Goal: Find specific page/section: Find specific page/section

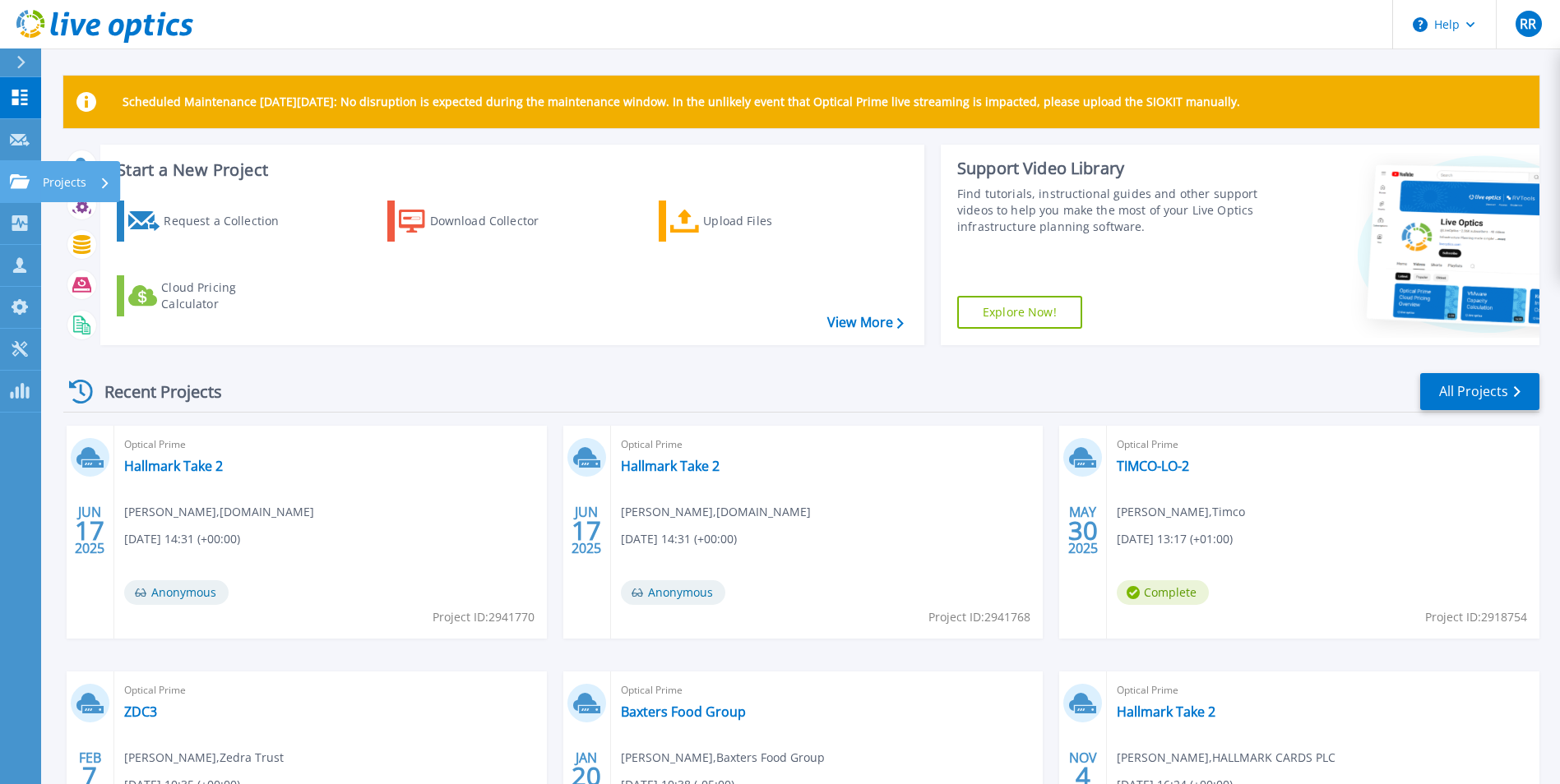
click at [55, 183] on p "Projects" at bounding box center [65, 182] width 44 height 43
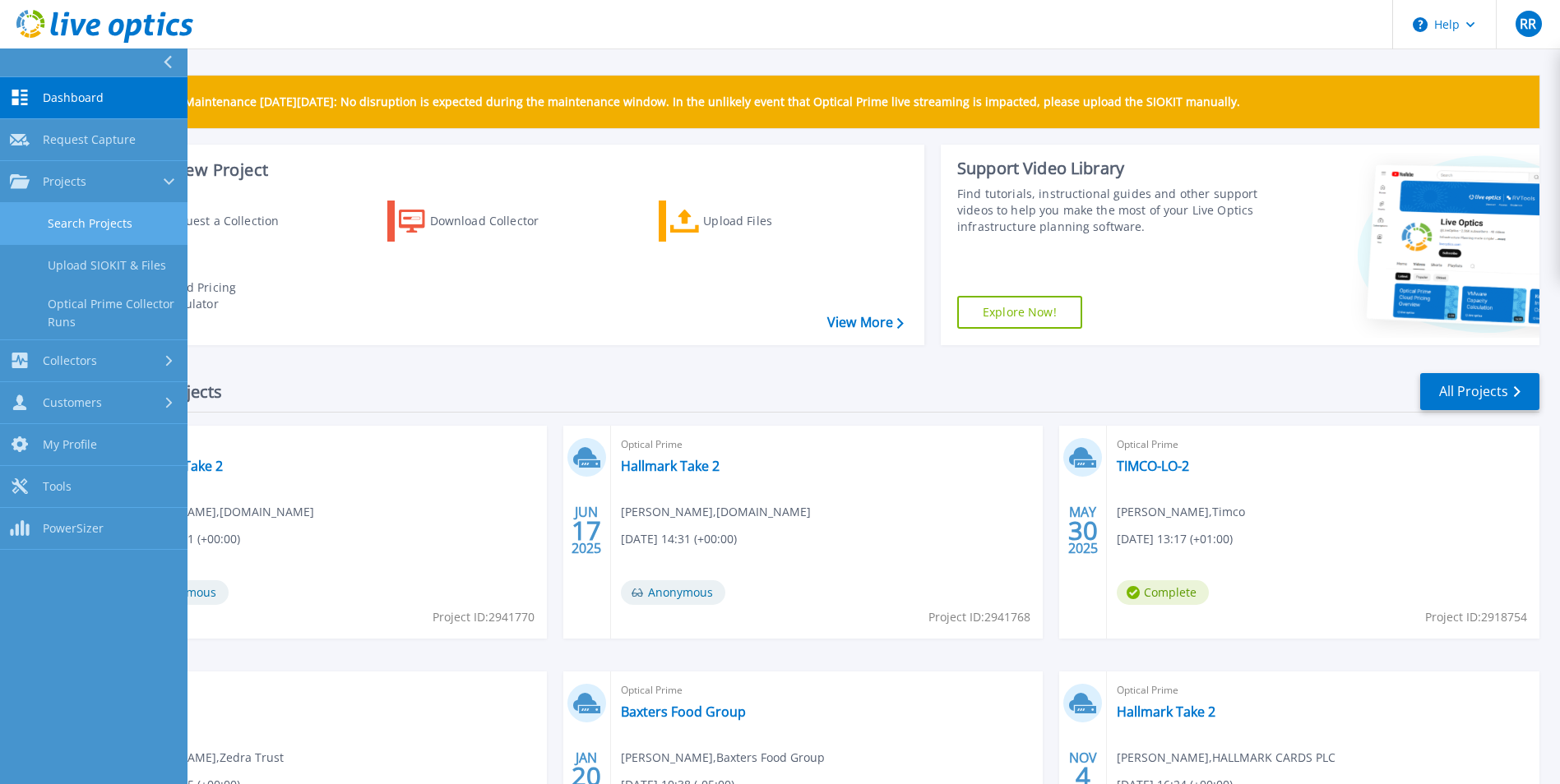
click at [117, 222] on link "Search Projects" at bounding box center [94, 224] width 187 height 42
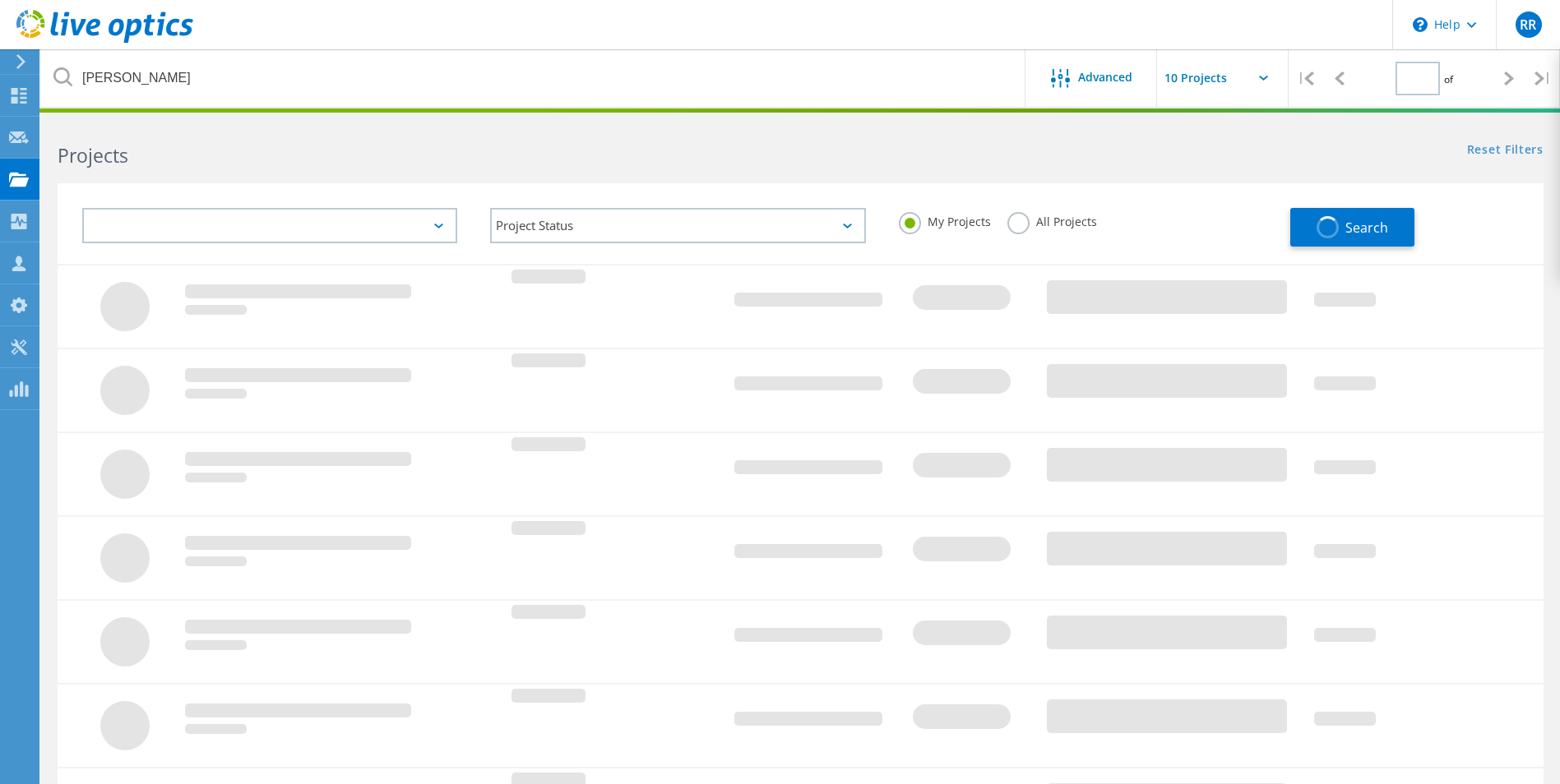
type input "1"
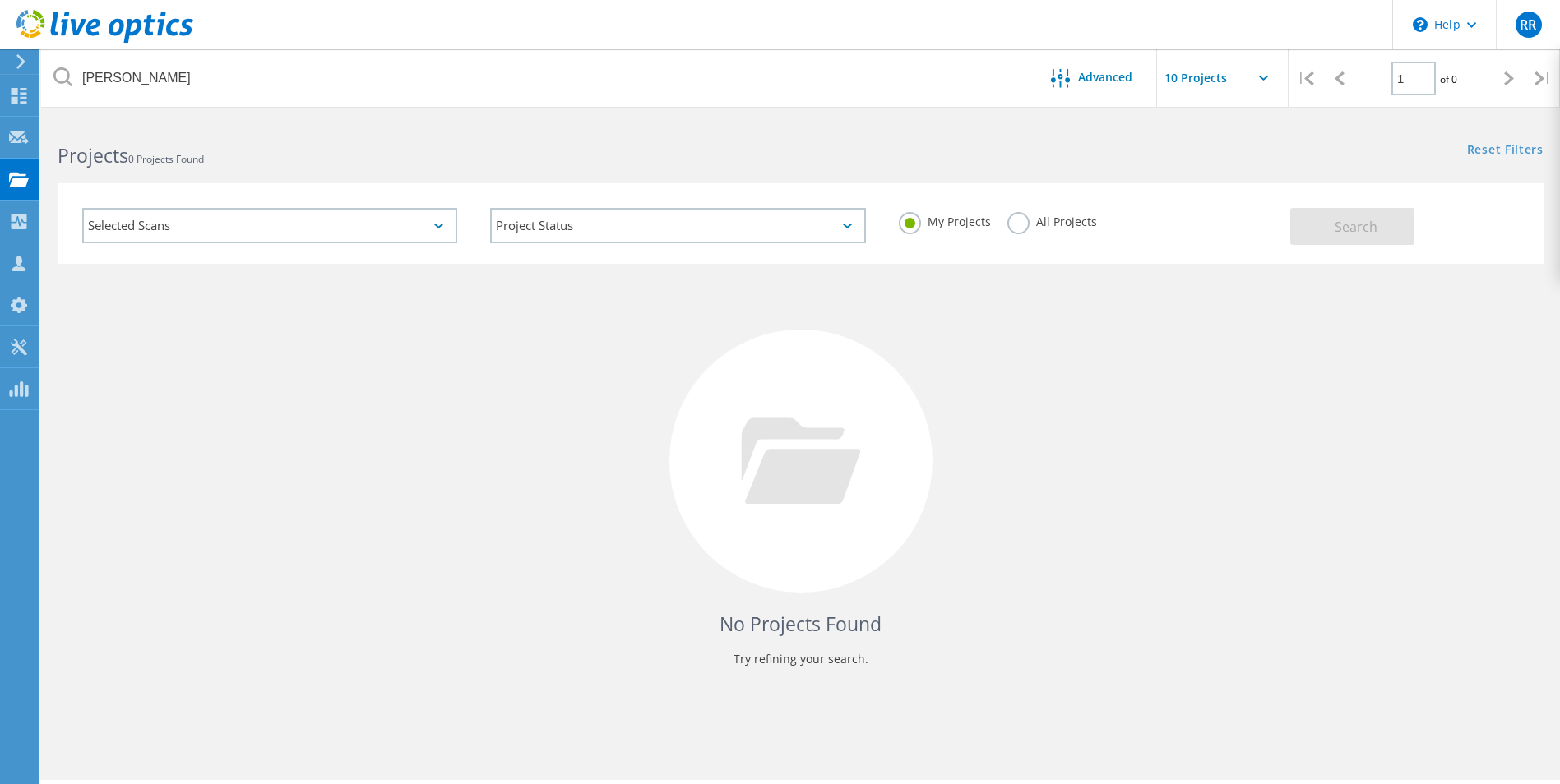
click at [1045, 214] on label "All Projects" at bounding box center [1053, 220] width 90 height 16
click at [0, 0] on input "All Projects" at bounding box center [0, 0] width 0 height 0
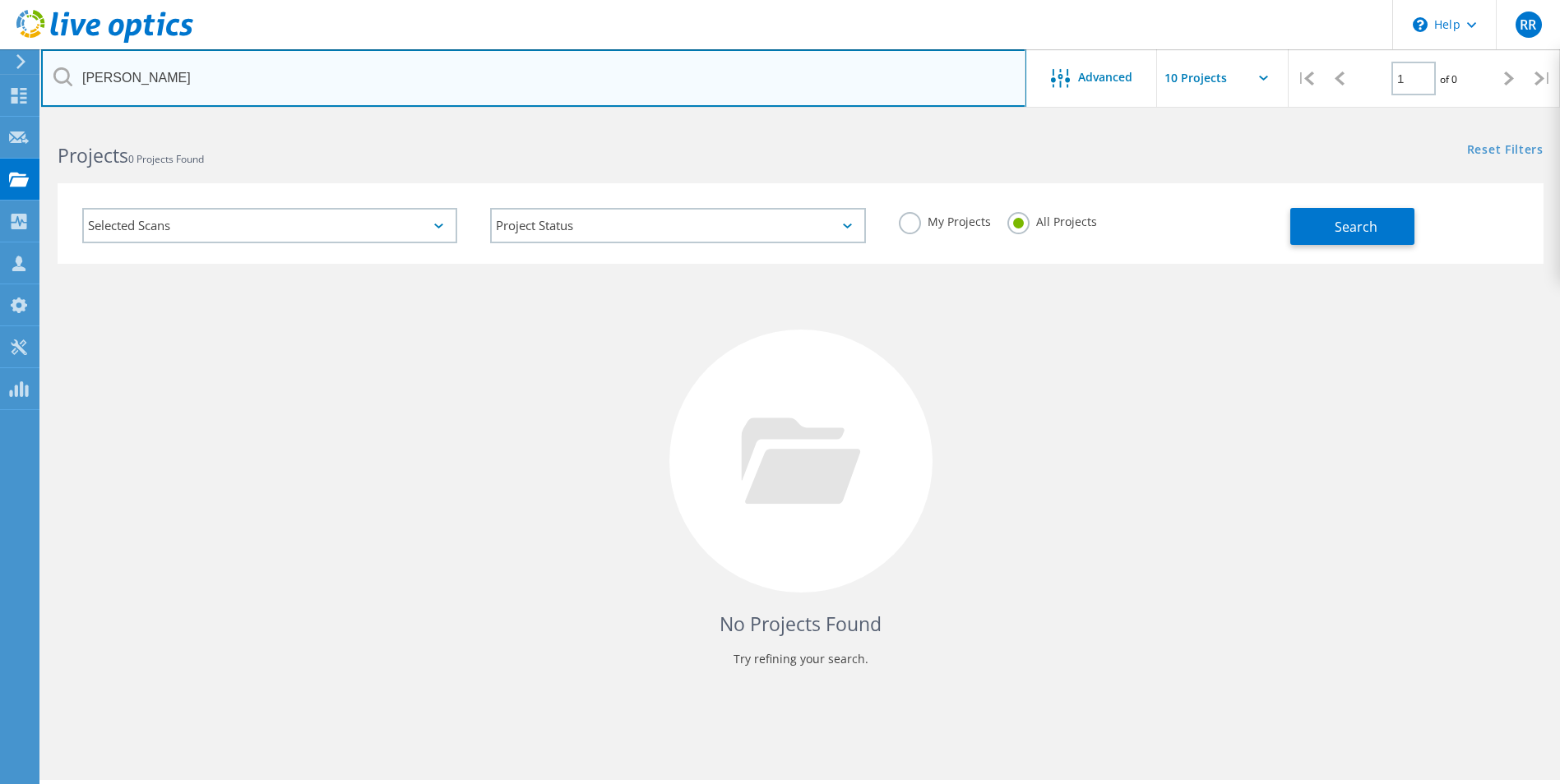
click at [266, 85] on input "[PERSON_NAME]" at bounding box center [533, 79] width 985 height 58
click at [289, 96] on input "w" at bounding box center [533, 79] width 985 height 58
paste input "Nuclear"
click at [839, 80] on input "Nuclear" at bounding box center [533, 79] width 985 height 58
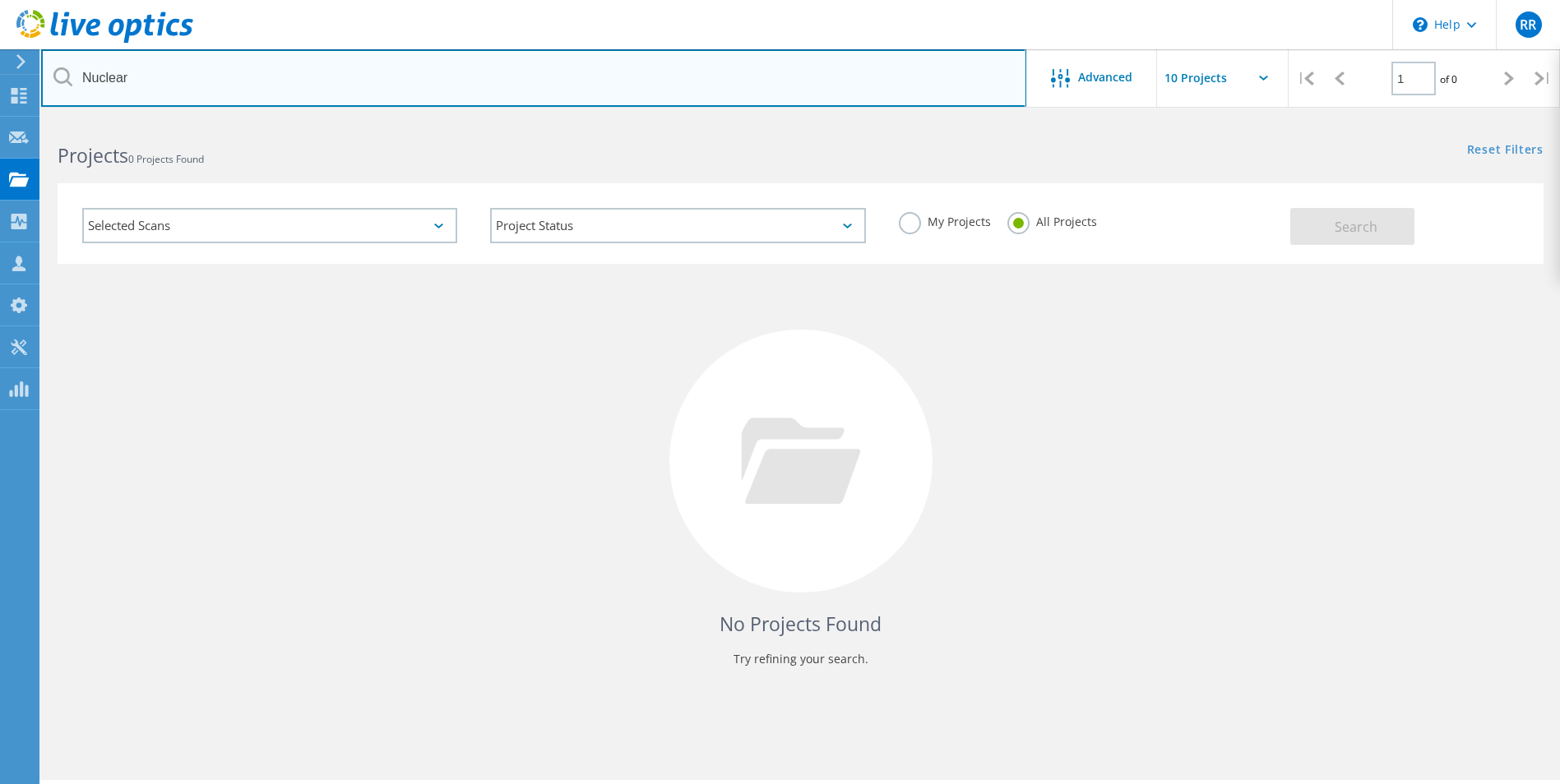
click at [724, 71] on input "Nuclear" at bounding box center [533, 79] width 985 height 58
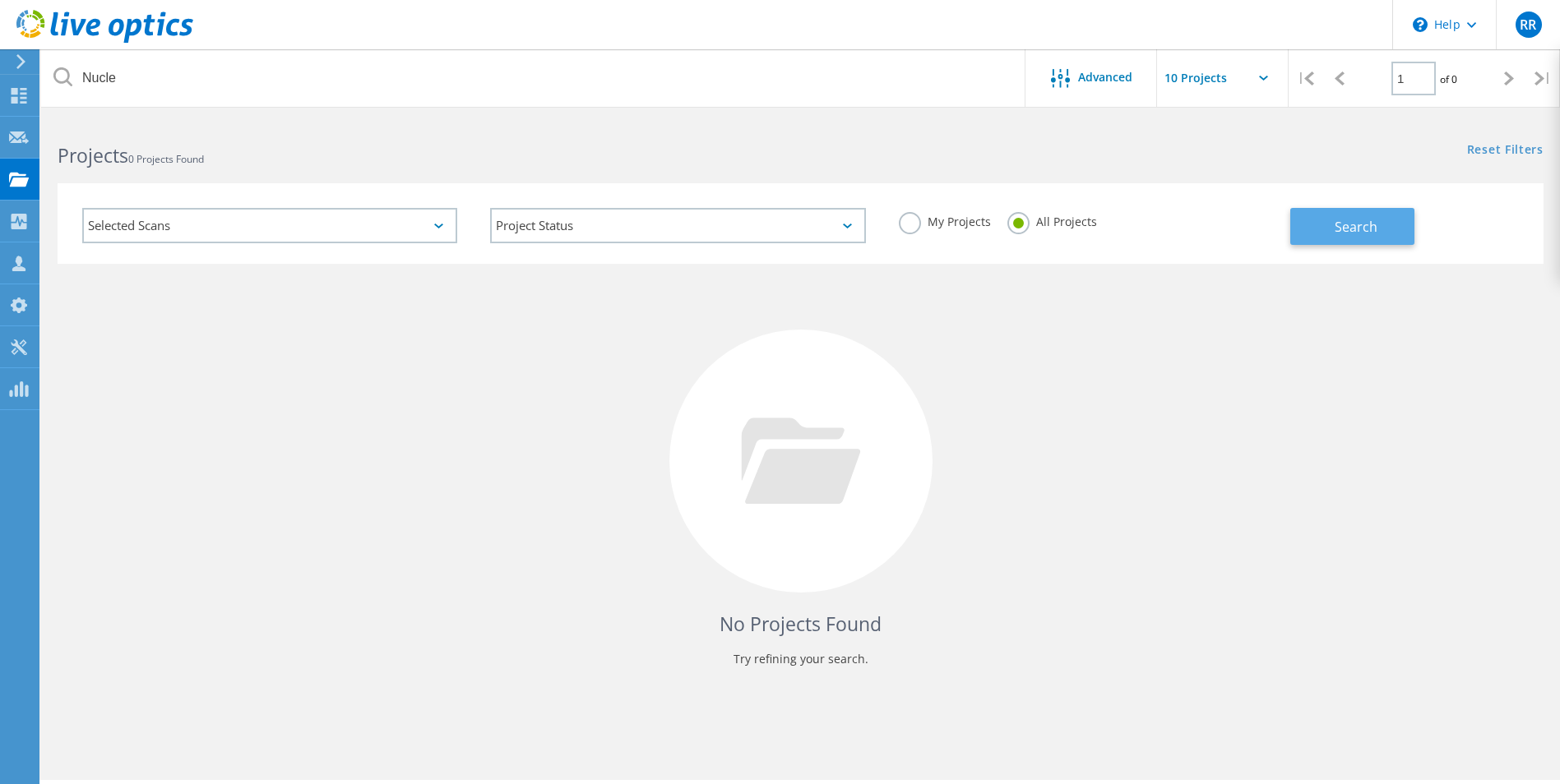
click at [1370, 211] on button "Search" at bounding box center [1352, 226] width 124 height 37
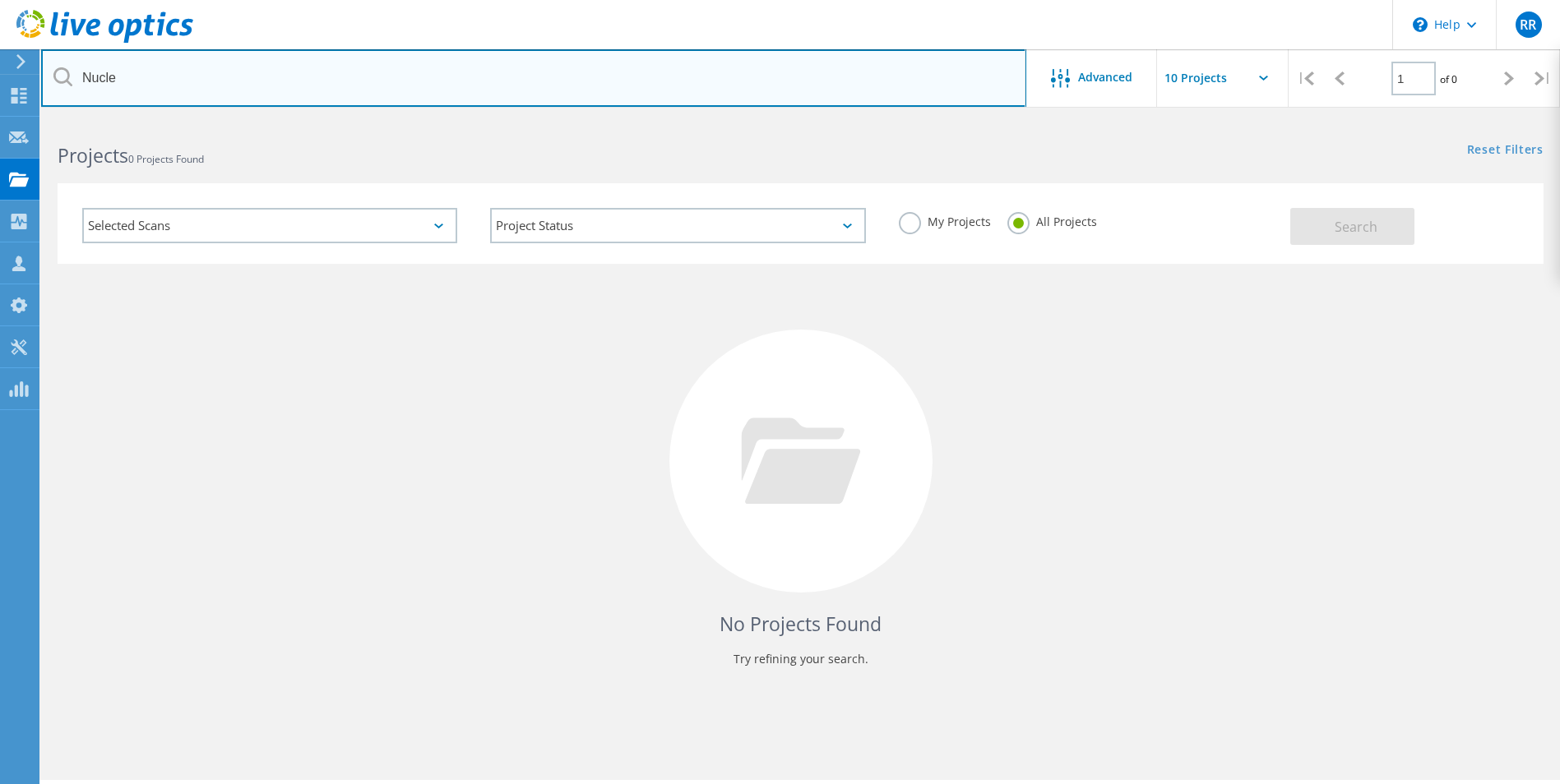
drag, startPoint x: 309, startPoint y: 84, endPoint x: 78, endPoint y: 78, distance: 231.1
click at [78, 78] on input "Nucle" at bounding box center [533, 79] width 985 height 58
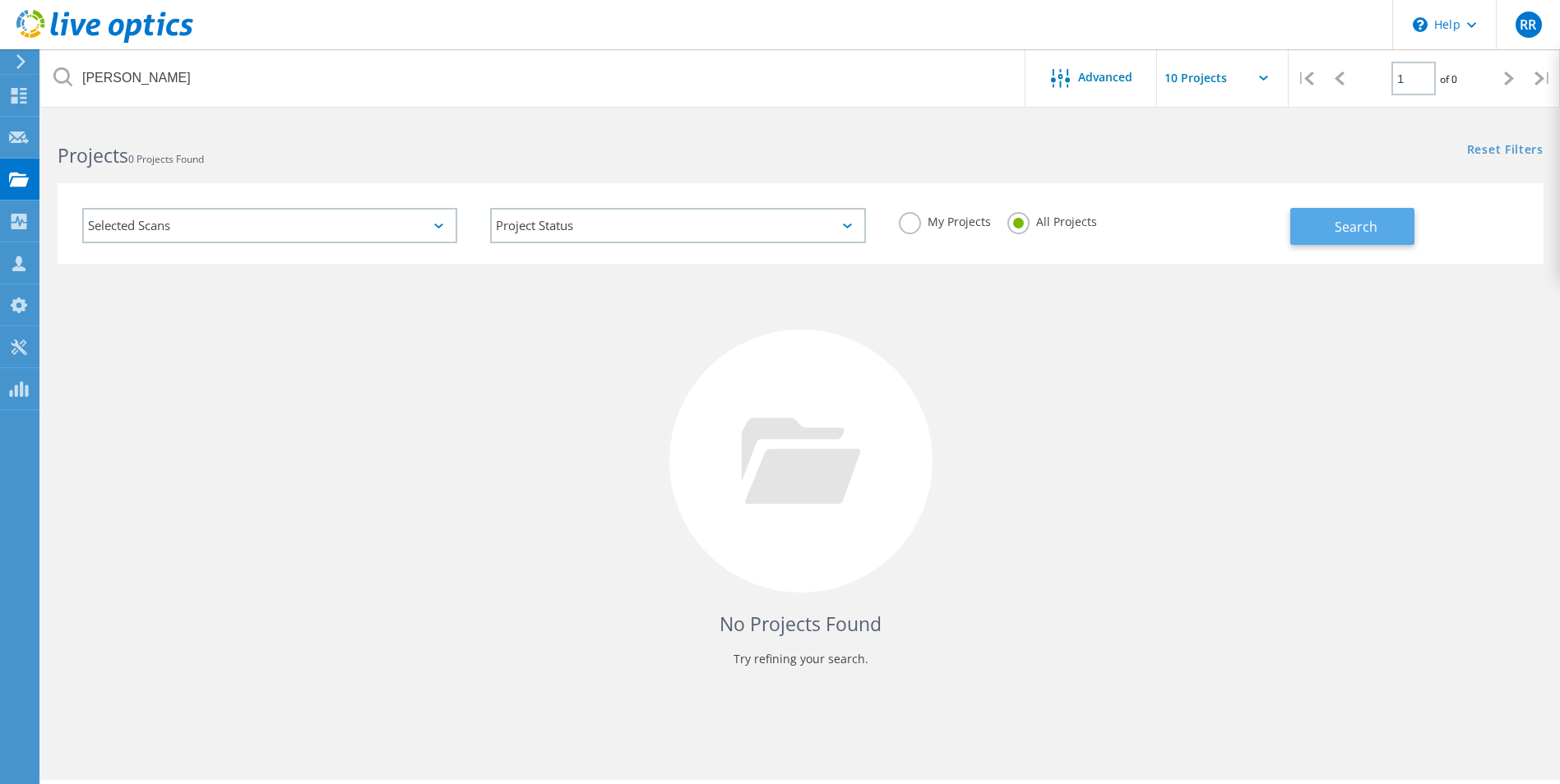
click at [1406, 227] on button "Search" at bounding box center [1352, 226] width 124 height 37
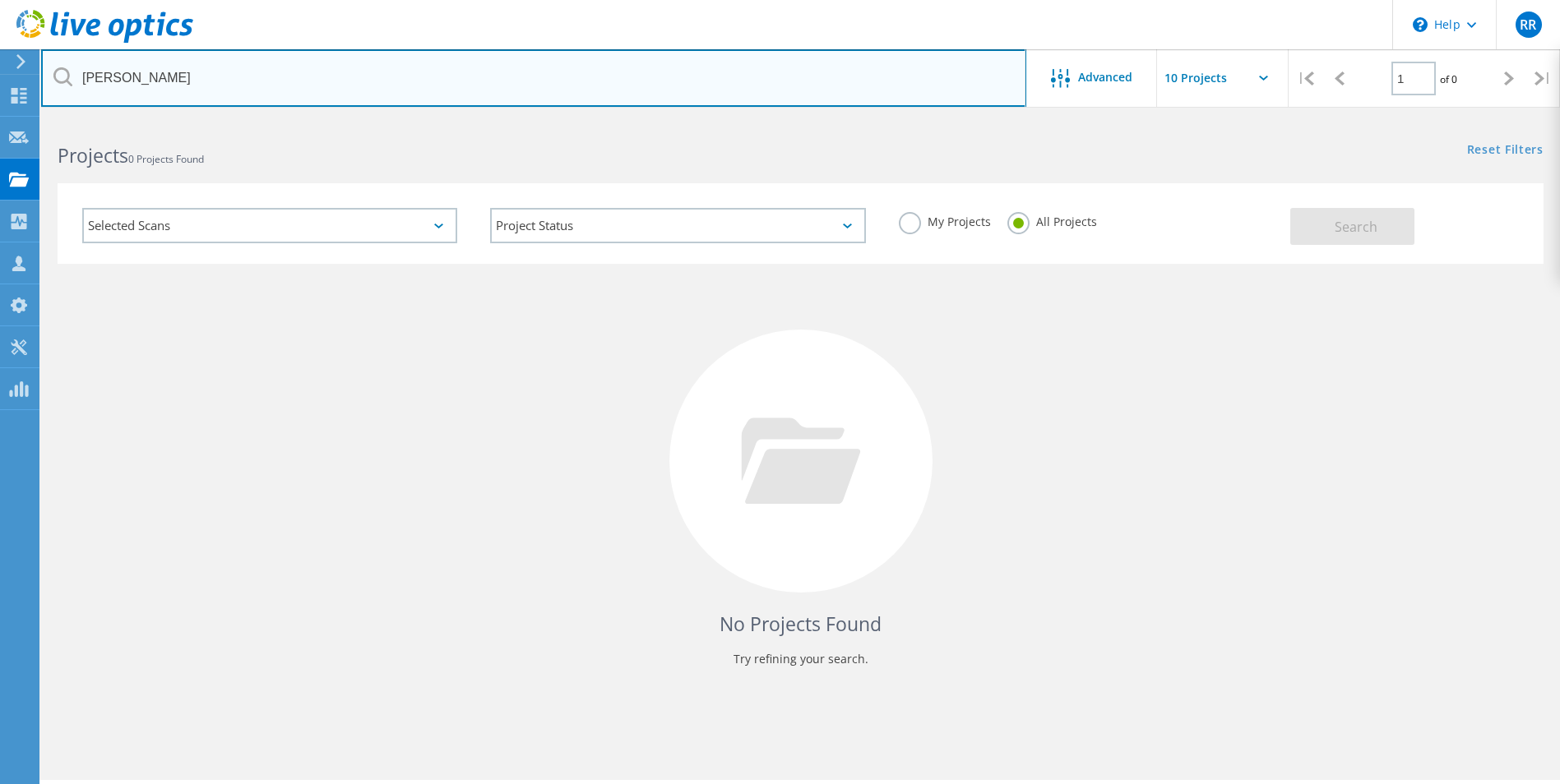
click at [134, 91] on input "[PERSON_NAME]" at bounding box center [533, 79] width 985 height 58
click at [205, 81] on input "w" at bounding box center [533, 79] width 985 height 58
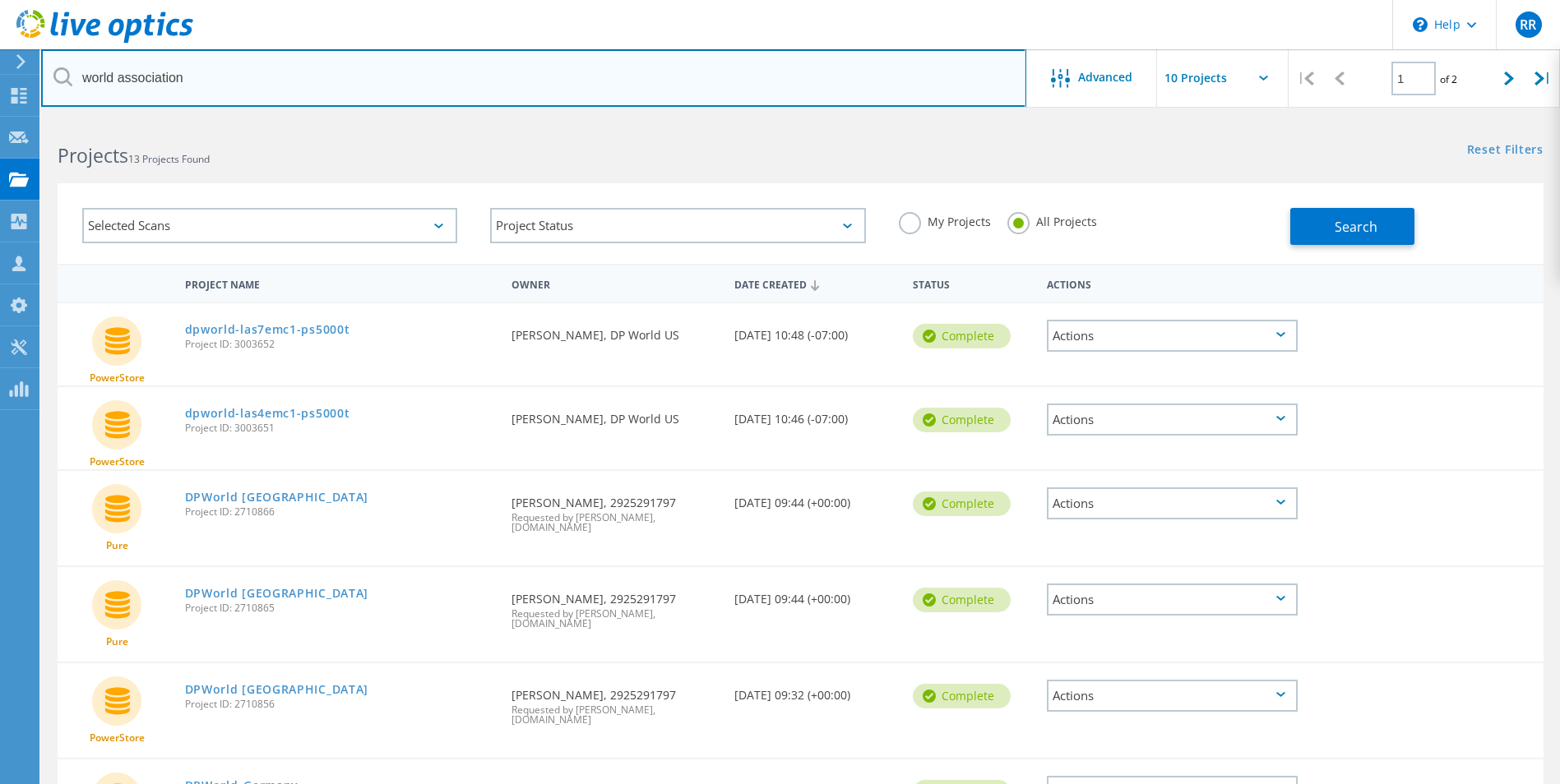
type input "world association"
